Goal: Information Seeking & Learning: Learn about a topic

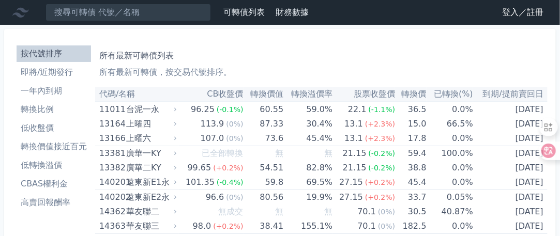
click at [519, 11] on link "登入／註冊" at bounding box center [522, 12] width 58 height 17
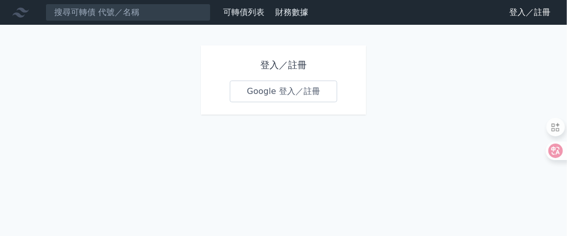
click at [275, 89] on link "Google 登入／註冊" at bounding box center [283, 92] width 107 height 22
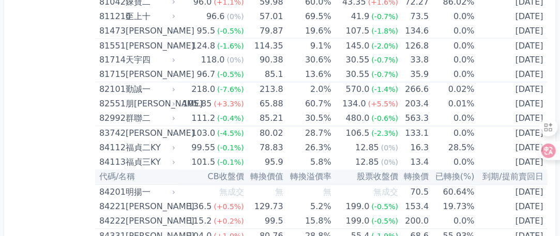
scroll to position [5799, 0]
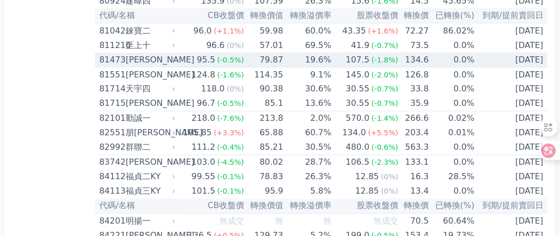
click at [126, 53] on div "[PERSON_NAME]" at bounding box center [150, 60] width 48 height 14
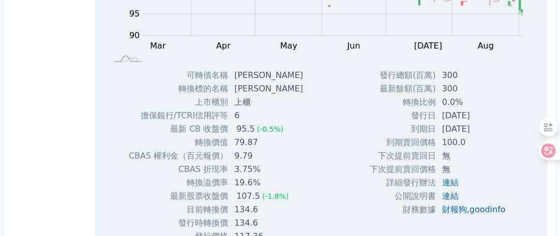
scroll to position [5954, 0]
click at [484, 205] on link "goodinfo" at bounding box center [487, 210] width 36 height 10
